Goal: Task Accomplishment & Management: Manage account settings

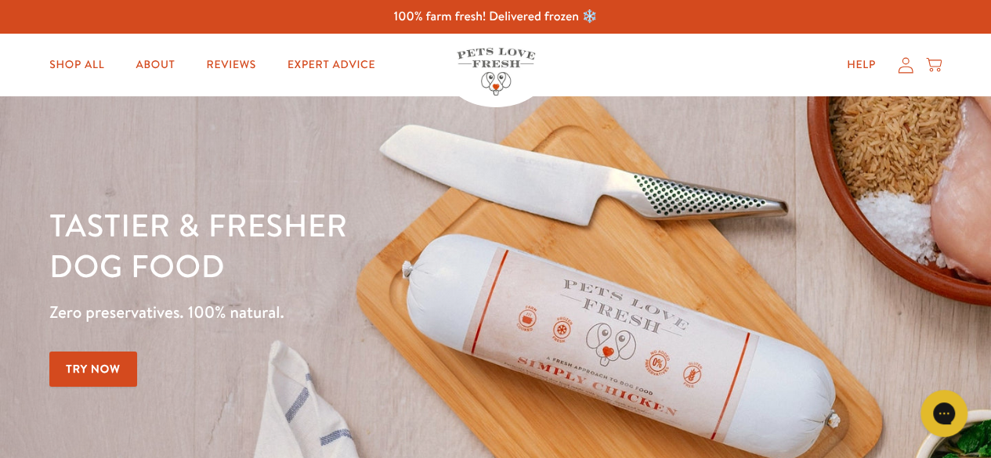
click at [907, 75] on div "Help My account Cart" at bounding box center [889, 64] width 117 height 31
click at [905, 70] on icon at bounding box center [906, 65] width 16 height 16
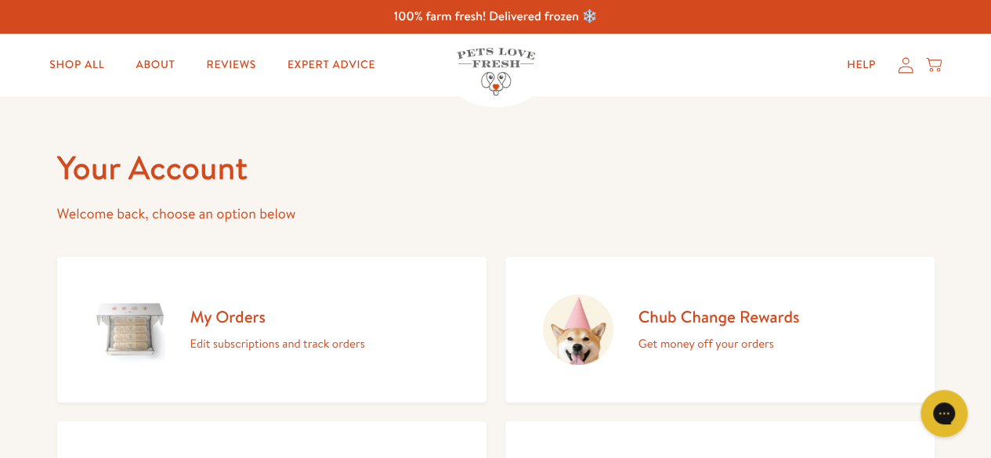
click at [262, 334] on p "Edit subscriptions and track orders" at bounding box center [277, 344] width 175 height 20
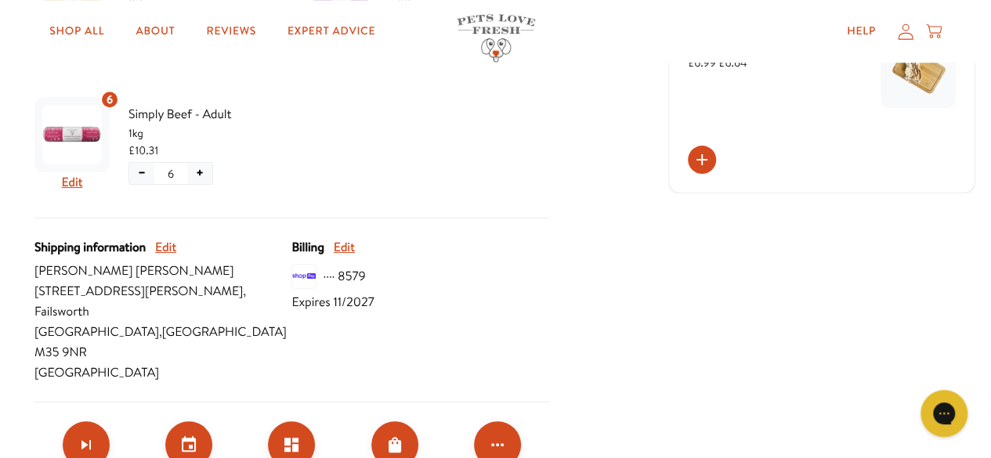
scroll to position [647, 0]
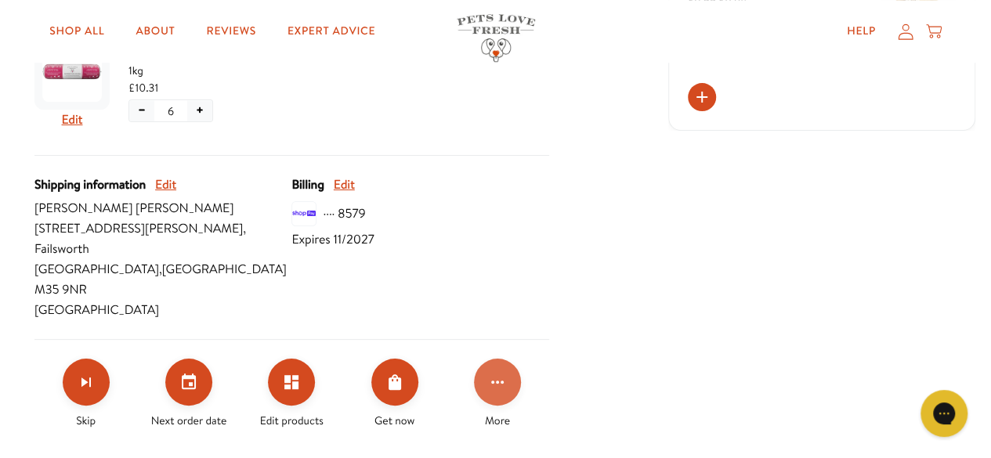
click at [500, 373] on icon "Click for more options" at bounding box center [497, 382] width 19 height 19
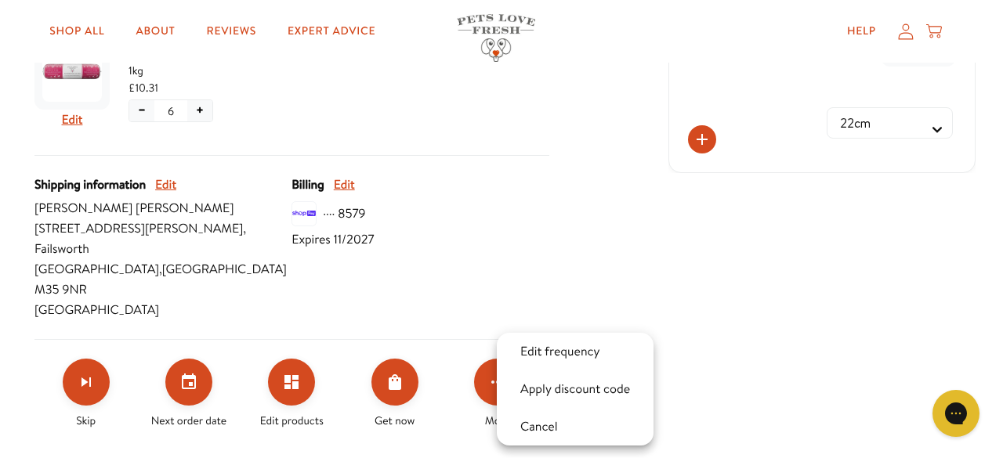
click at [733, 170] on div at bounding box center [501, 229] width 1003 height 458
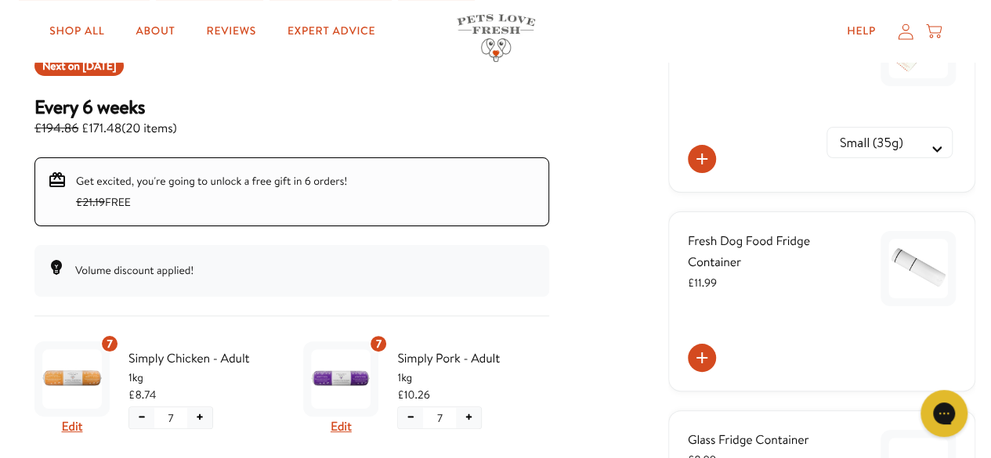
scroll to position [73, 0]
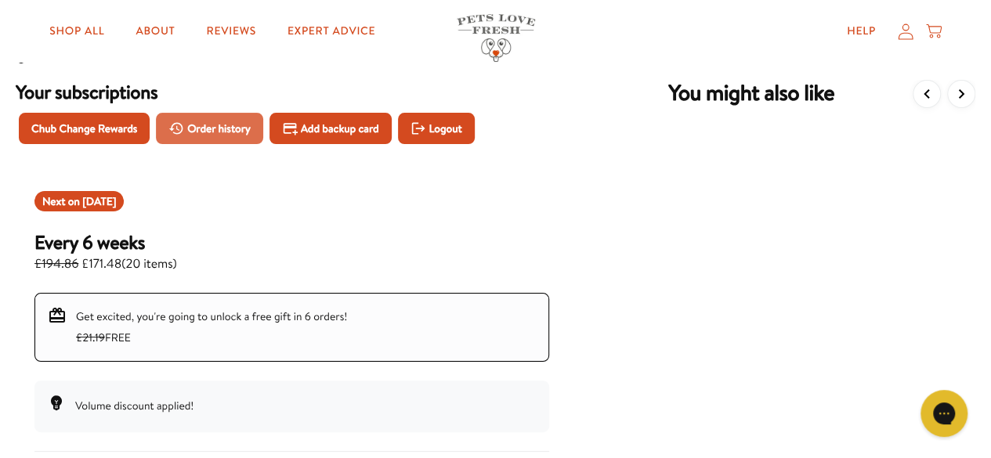
click at [197, 127] on span "Order history" at bounding box center [218, 128] width 63 height 17
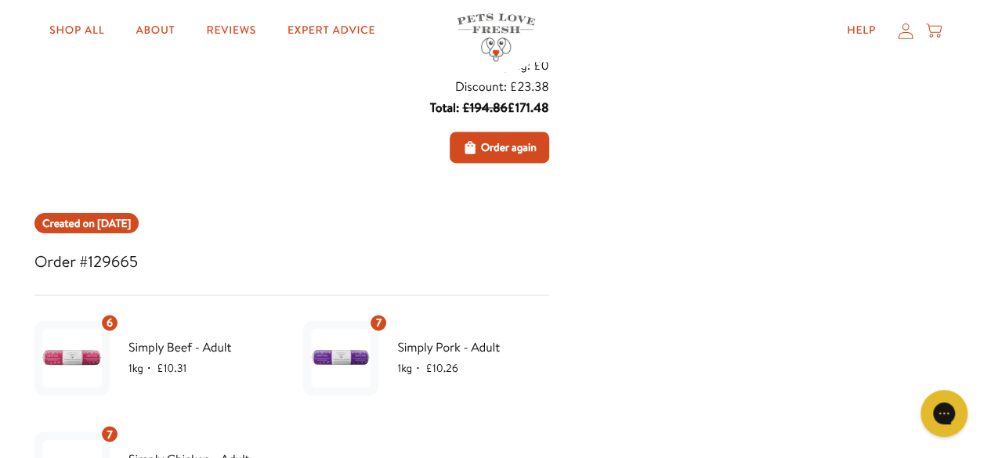
scroll to position [1117, 0]
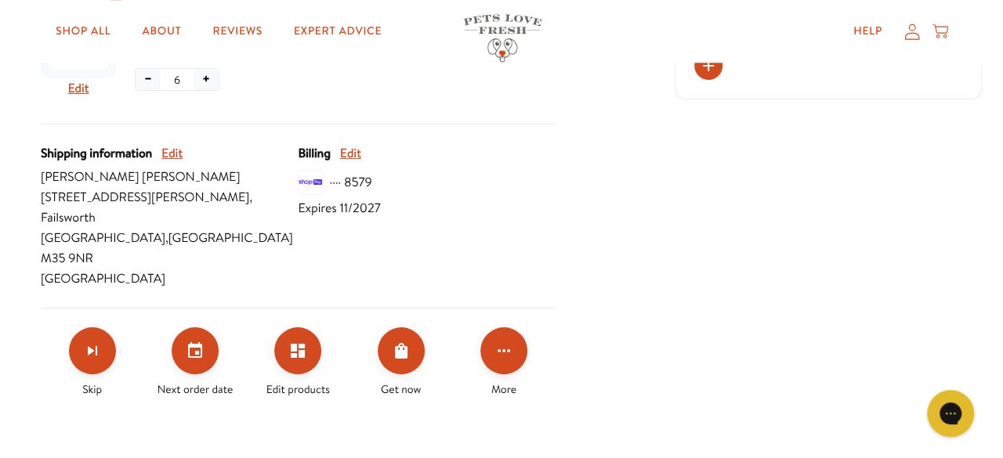
scroll to position [668, 0]
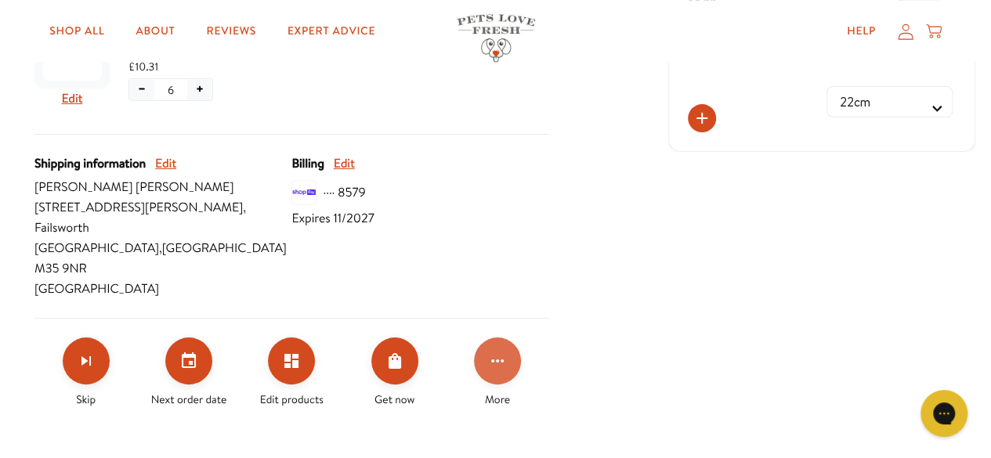
click at [505, 352] on icon "Click for more options" at bounding box center [497, 361] width 19 height 19
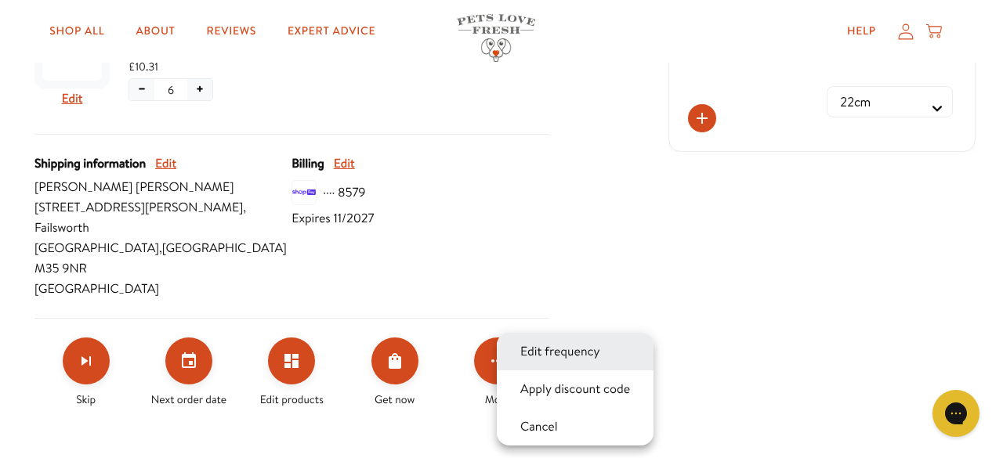
click at [551, 357] on button "Edit frequency" at bounding box center [559, 351] width 89 height 19
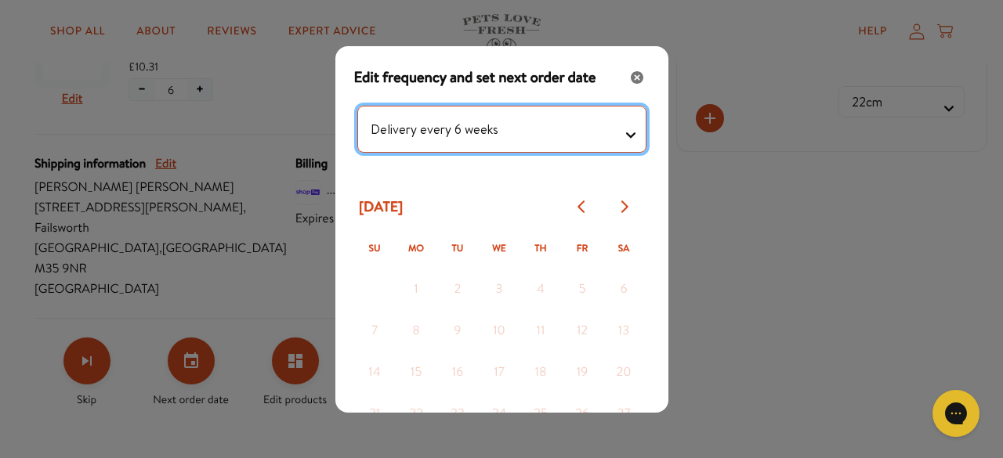
click at [615, 134] on testing "Delivery every 1 week Delivery every 2 weeks Delivery every 3 weeks Delivery ev…" at bounding box center [501, 129] width 289 height 47
select testing "Delivery every 8 weeks"
click at [357, 106] on testing "Delivery every 1 week Delivery every 2 weeks Delivery every 3 weeks Delivery ev…" at bounding box center [501, 129] width 289 height 47
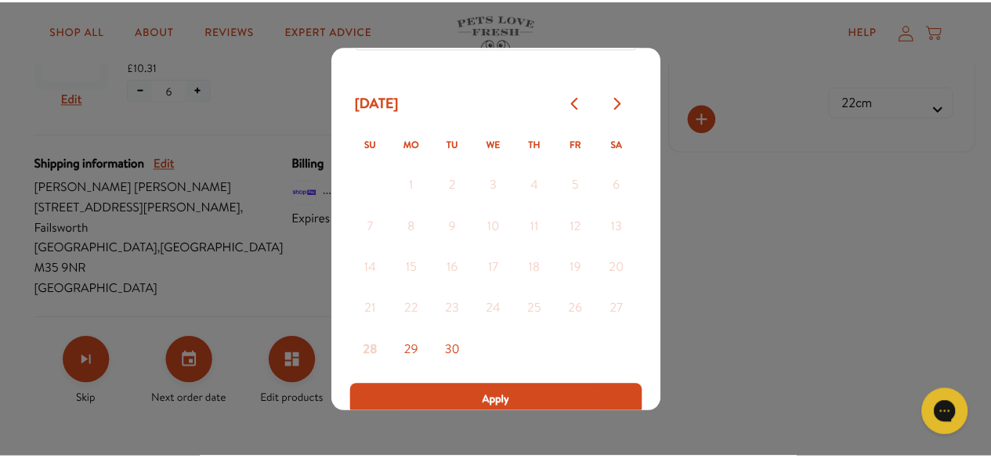
scroll to position [108, 0]
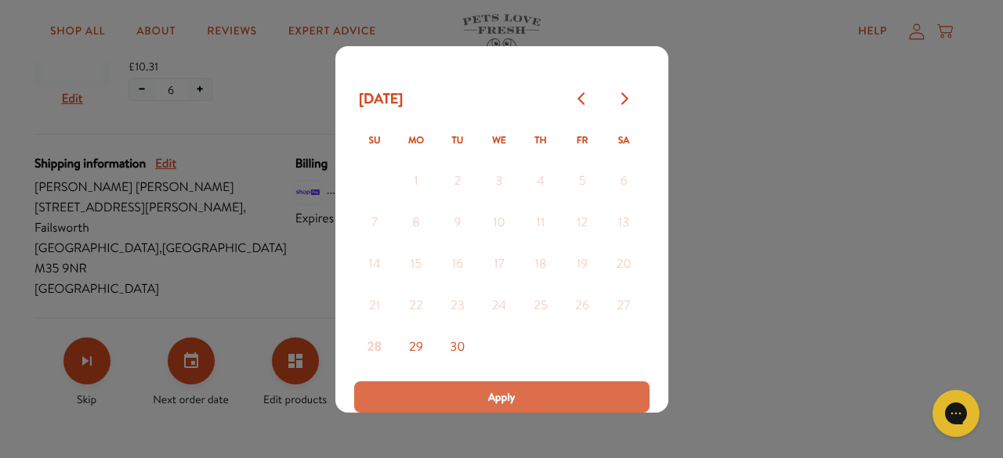
click at [535, 399] on button "Apply" at bounding box center [501, 396] width 295 height 31
